Goal: Information Seeking & Learning: Learn about a topic

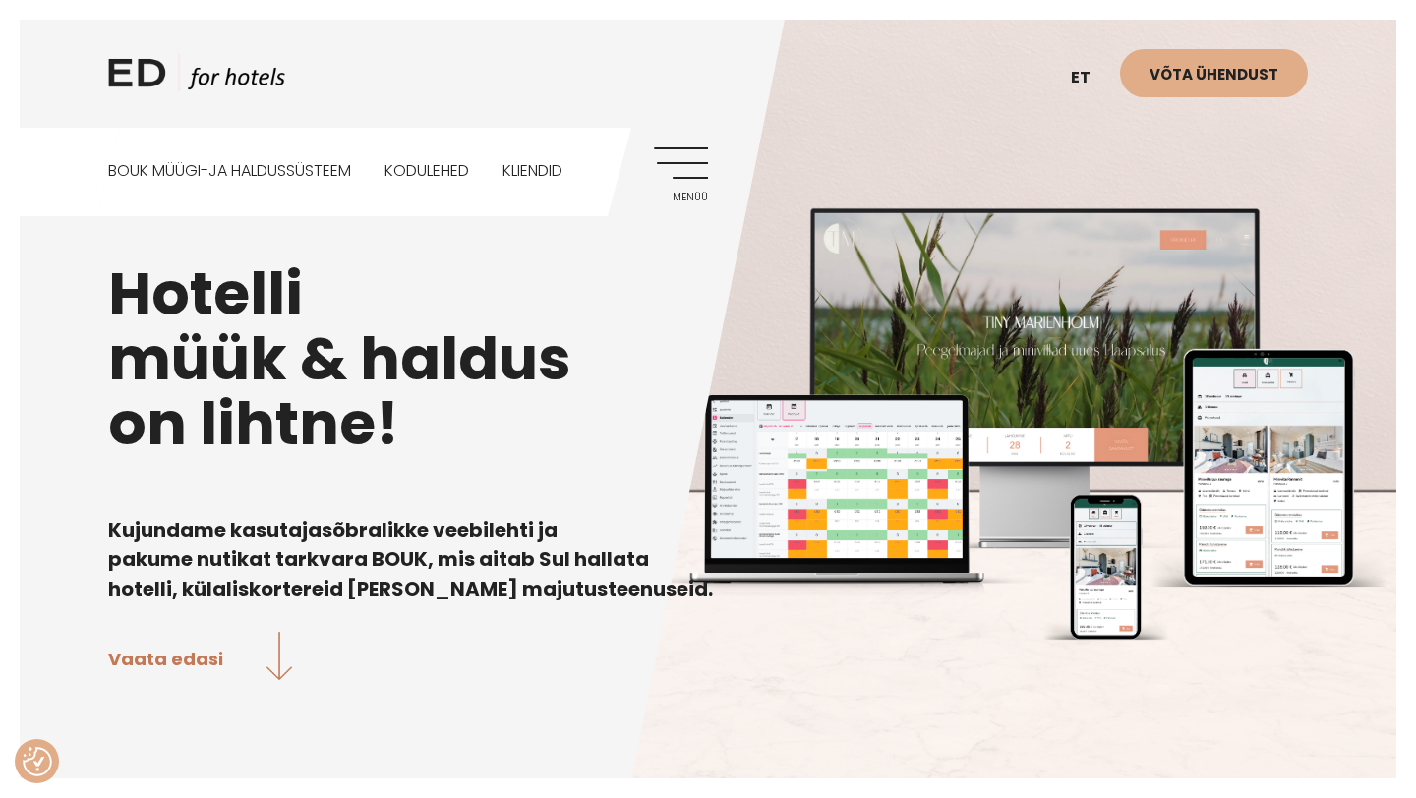
click at [692, 157] on link "Menüü" at bounding box center [681, 174] width 54 height 54
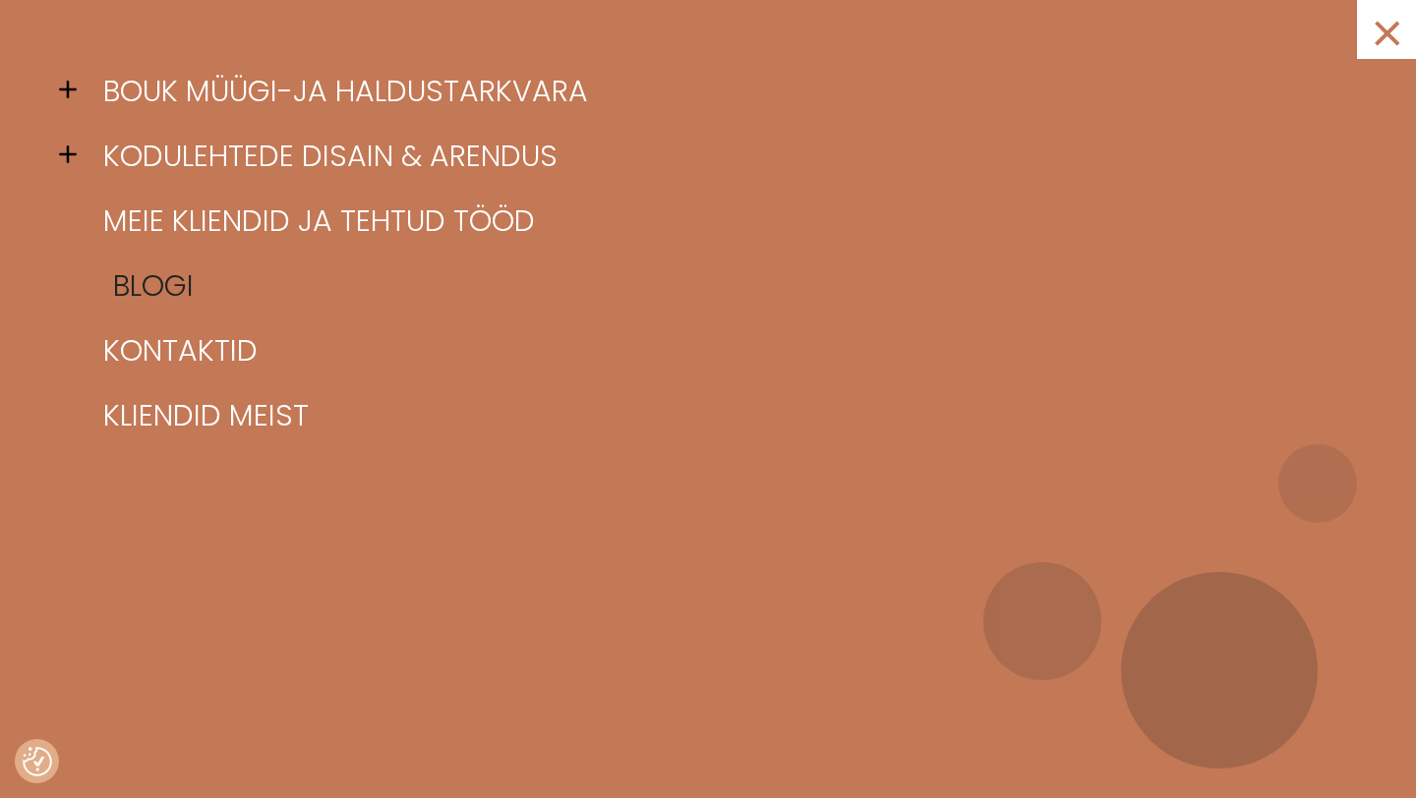
click at [139, 290] on link "Blogi" at bounding box center [732, 286] width 1268 height 65
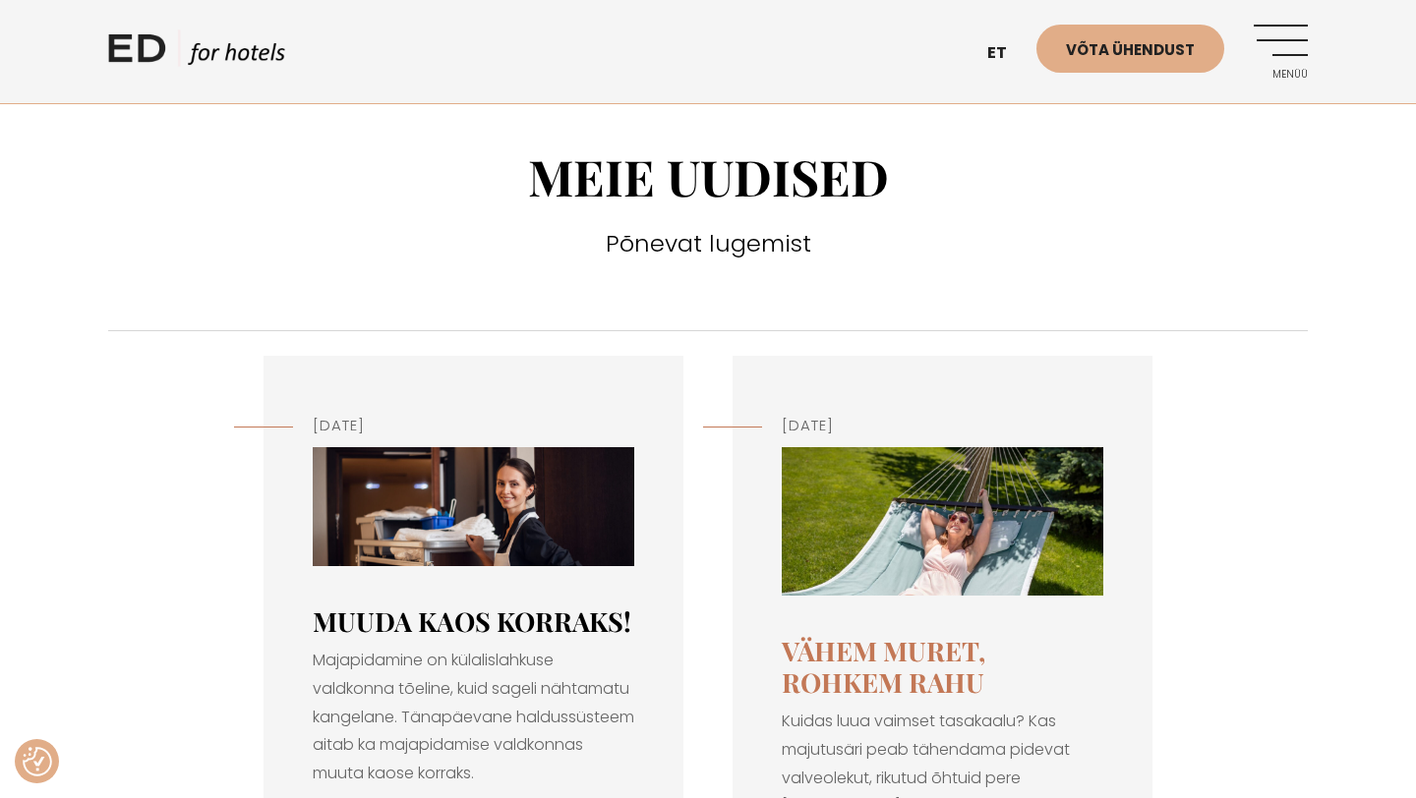
click at [413, 626] on link "Muuda kaos korraks!" at bounding box center [472, 621] width 318 height 35
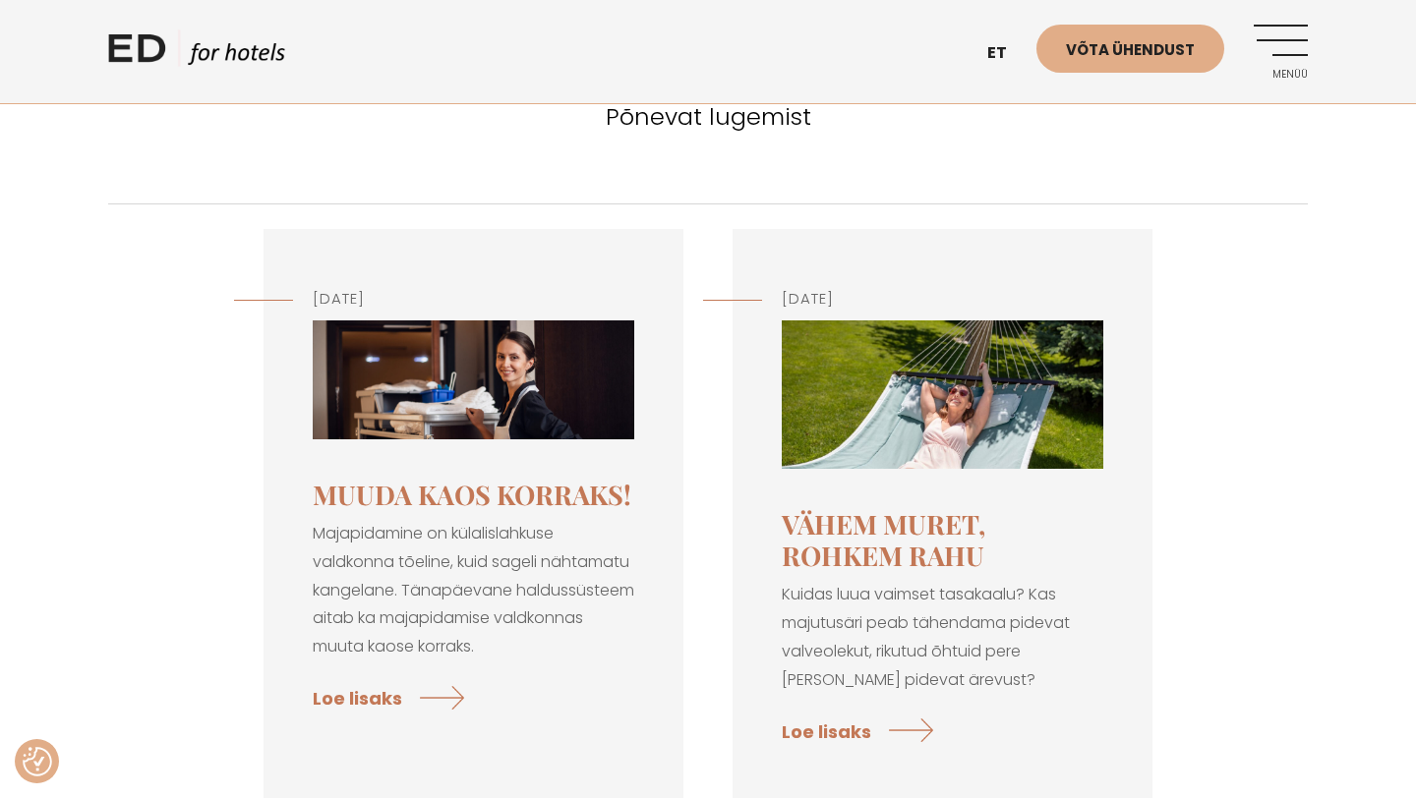
scroll to position [129, 0]
